Goal: Task Accomplishment & Management: Use online tool/utility

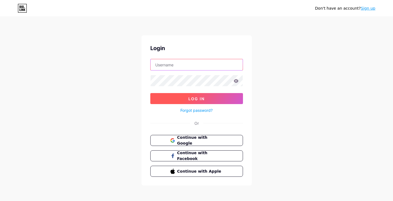
type input "[EMAIL_ADDRESS][DOMAIN_NAME]"
click at [198, 102] on button "Log In" at bounding box center [196, 98] width 93 height 11
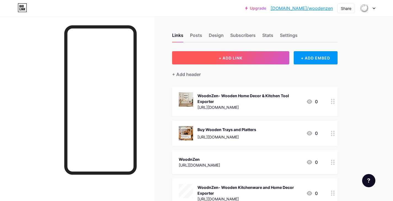
click at [233, 60] on button "+ ADD LINK" at bounding box center [230, 57] width 117 height 13
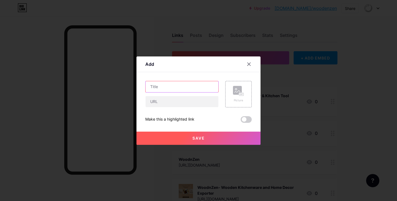
drag, startPoint x: 170, startPoint y: 86, endPoint x: 163, endPoint y: 66, distance: 20.9
click at [170, 86] on input "text" at bounding box center [182, 86] width 73 height 11
paste input "Wooden Chopping Board"
type input "Wooden Chopping Board"
click at [161, 101] on input "text" at bounding box center [182, 101] width 73 height 11
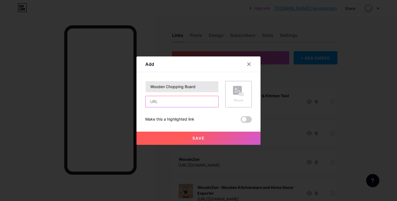
paste input "[URL][DOMAIN_NAME]"
type input "[URL][DOMAIN_NAME]"
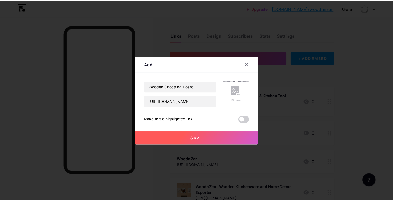
scroll to position [0, 0]
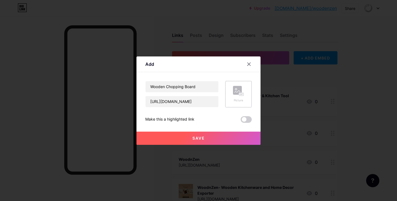
click at [225, 92] on div "Picture" at bounding box center [238, 94] width 26 height 26
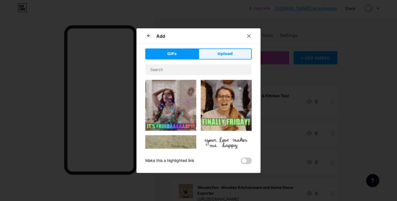
click at [225, 57] on button "Upload" at bounding box center [225, 54] width 53 height 11
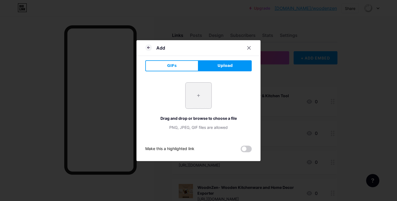
click at [205, 102] on input "file" at bounding box center [199, 96] width 26 height 26
type input "C:\fakepath\Wooden Chopping Board.jpg"
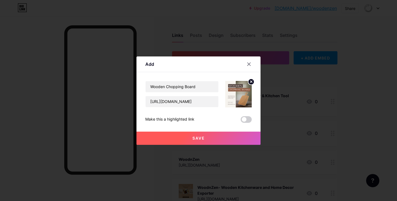
click at [211, 137] on button "Save" at bounding box center [199, 138] width 124 height 13
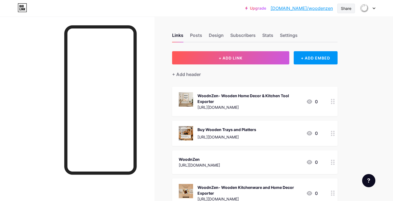
click at [343, 10] on div "Share" at bounding box center [346, 9] width 10 height 6
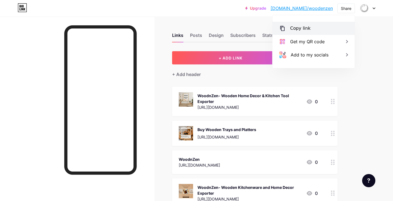
click at [303, 30] on div "Copy link" at bounding box center [300, 28] width 20 height 7
